Goal: Task Accomplishment & Management: Use online tool/utility

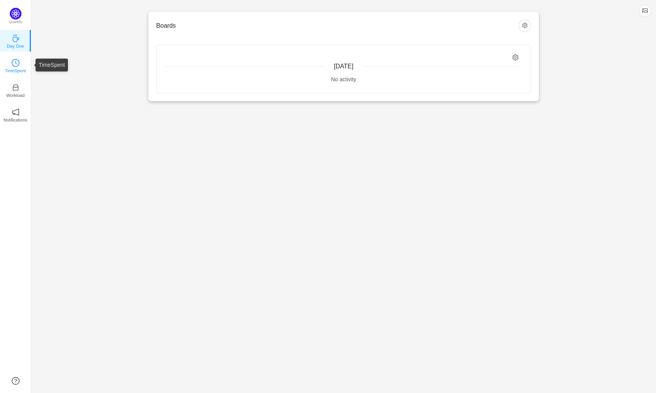
drag, startPoint x: 0, startPoint y: 0, endPoint x: 22, endPoint y: 66, distance: 69.6
click at [20, 66] on link "TimeSpent" at bounding box center [16, 65] width 8 height 8
click at [13, 64] on icon "icon: clock-circle" at bounding box center [16, 63] width 8 height 8
click at [16, 62] on icon "icon: clock-circle" at bounding box center [16, 63] width 2 height 4
click at [14, 68] on p "TimeSpent" at bounding box center [15, 70] width 21 height 7
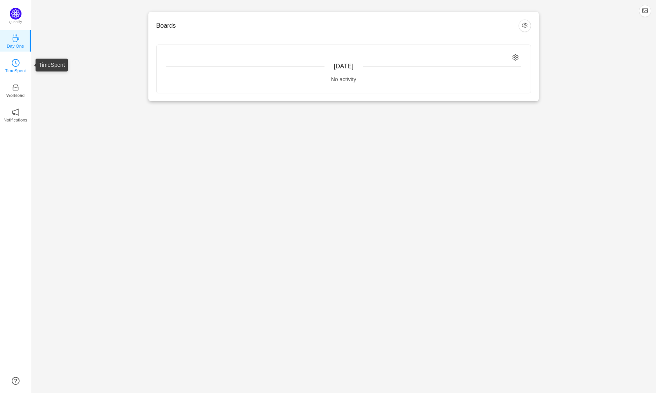
click at [16, 68] on p "TimeSpent" at bounding box center [15, 70] width 21 height 7
click at [16, 66] on icon "icon: clock-circle" at bounding box center [16, 63] width 8 height 8
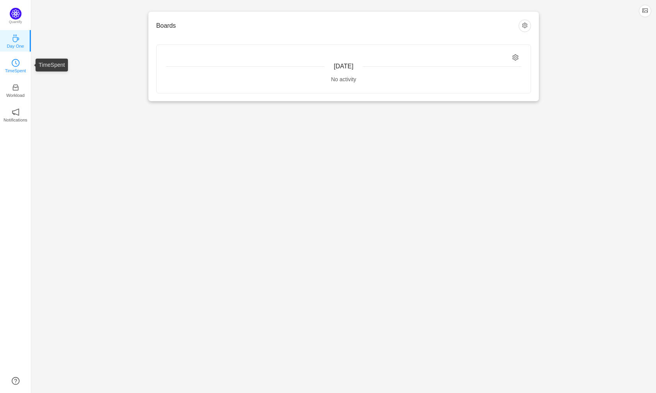
click at [16, 66] on icon "icon: clock-circle" at bounding box center [16, 63] width 8 height 8
